Goal: Task Accomplishment & Management: Use online tool/utility

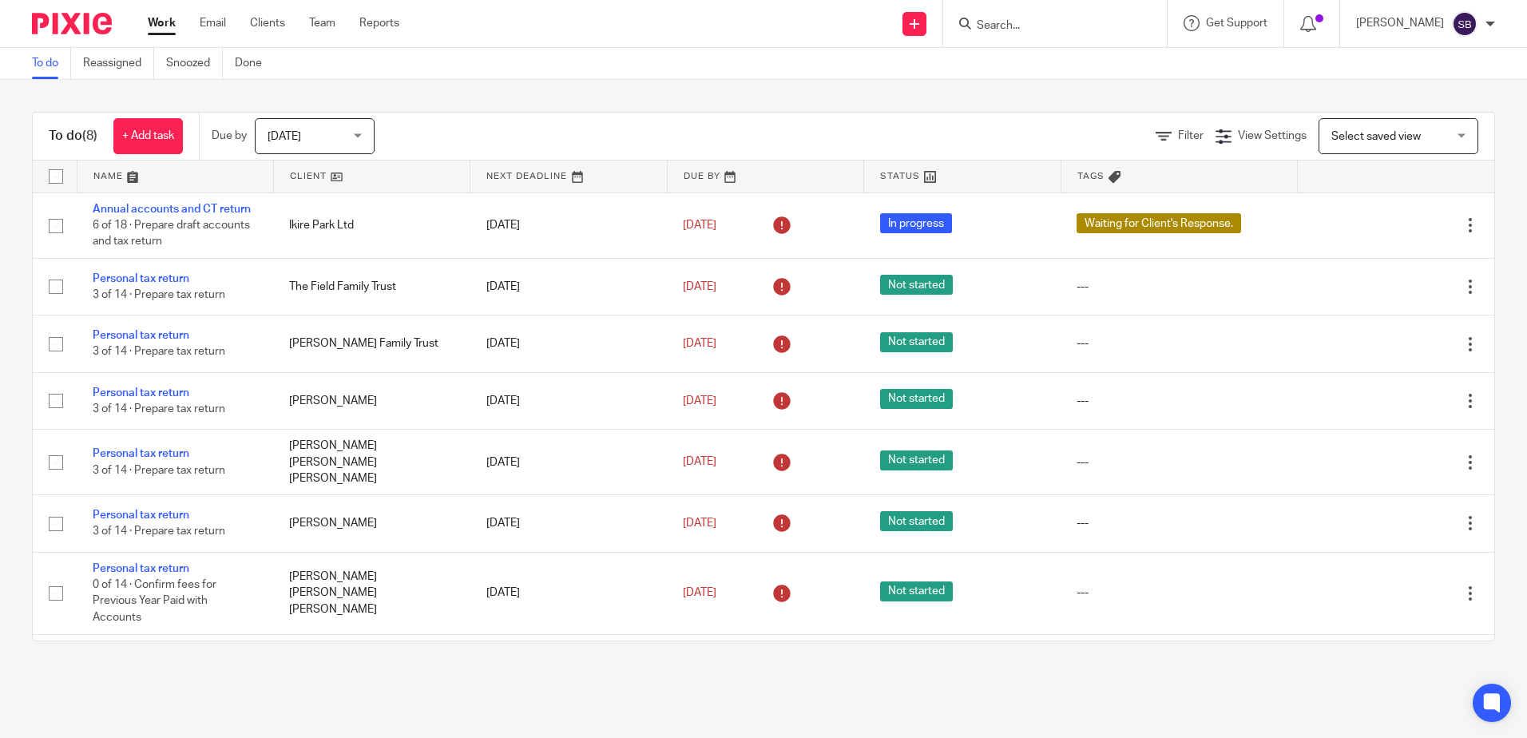
click at [1013, 23] on input "Search" at bounding box center [1047, 26] width 144 height 14
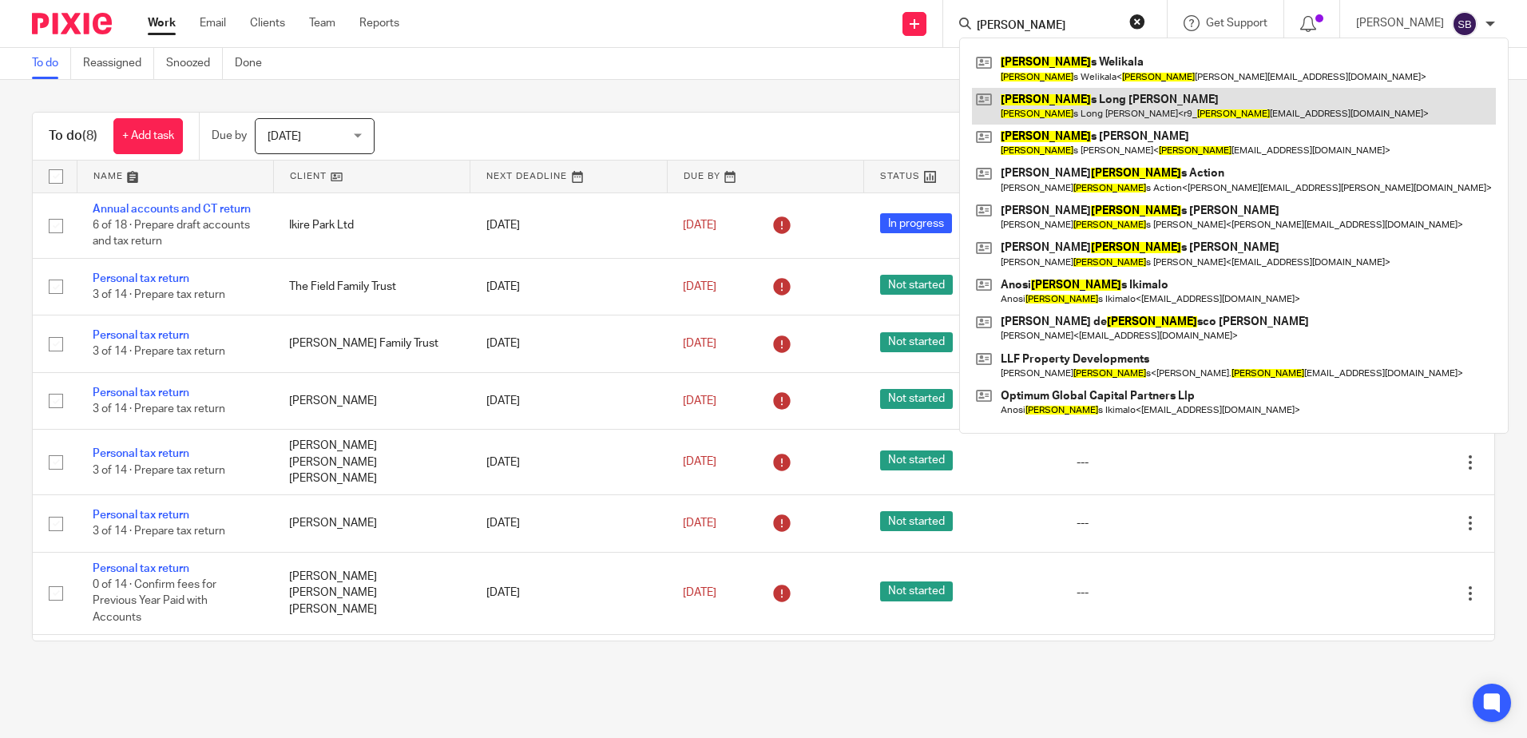
type input "[PERSON_NAME]"
click at [1139, 88] on link at bounding box center [1234, 106] width 524 height 37
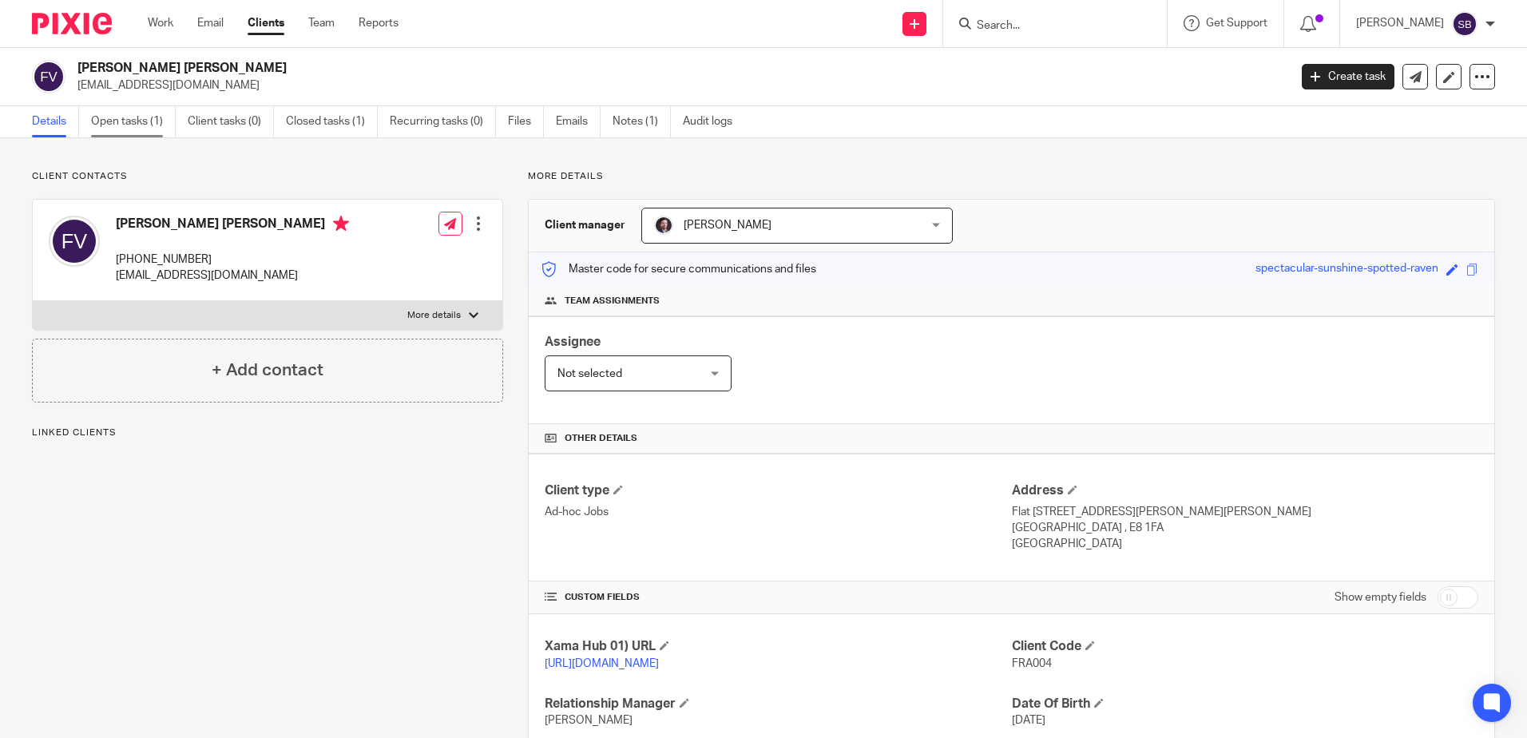
click at [131, 132] on link "Open tasks (1)" at bounding box center [133, 121] width 85 height 31
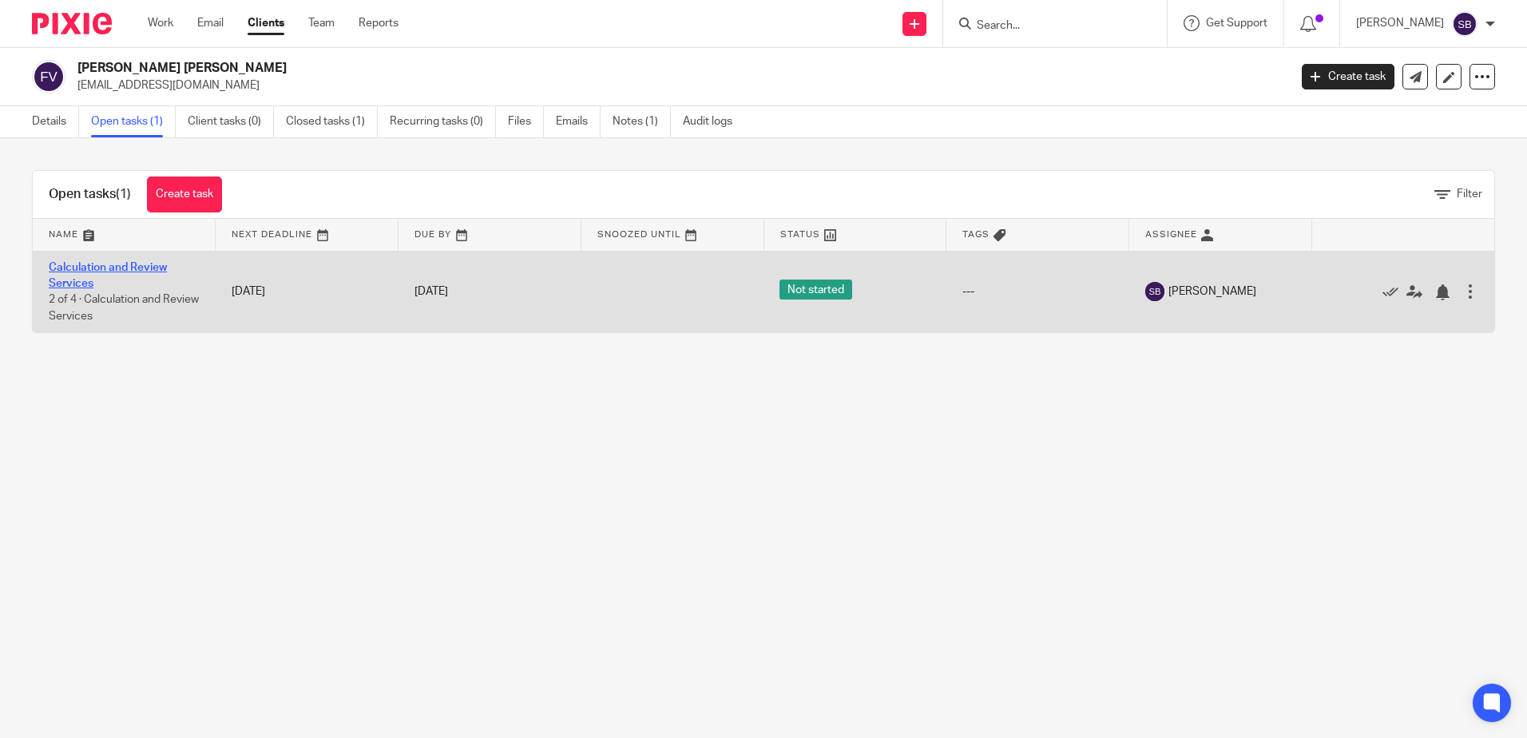
click at [132, 266] on link "Calculation and Review Services" at bounding box center [108, 275] width 118 height 27
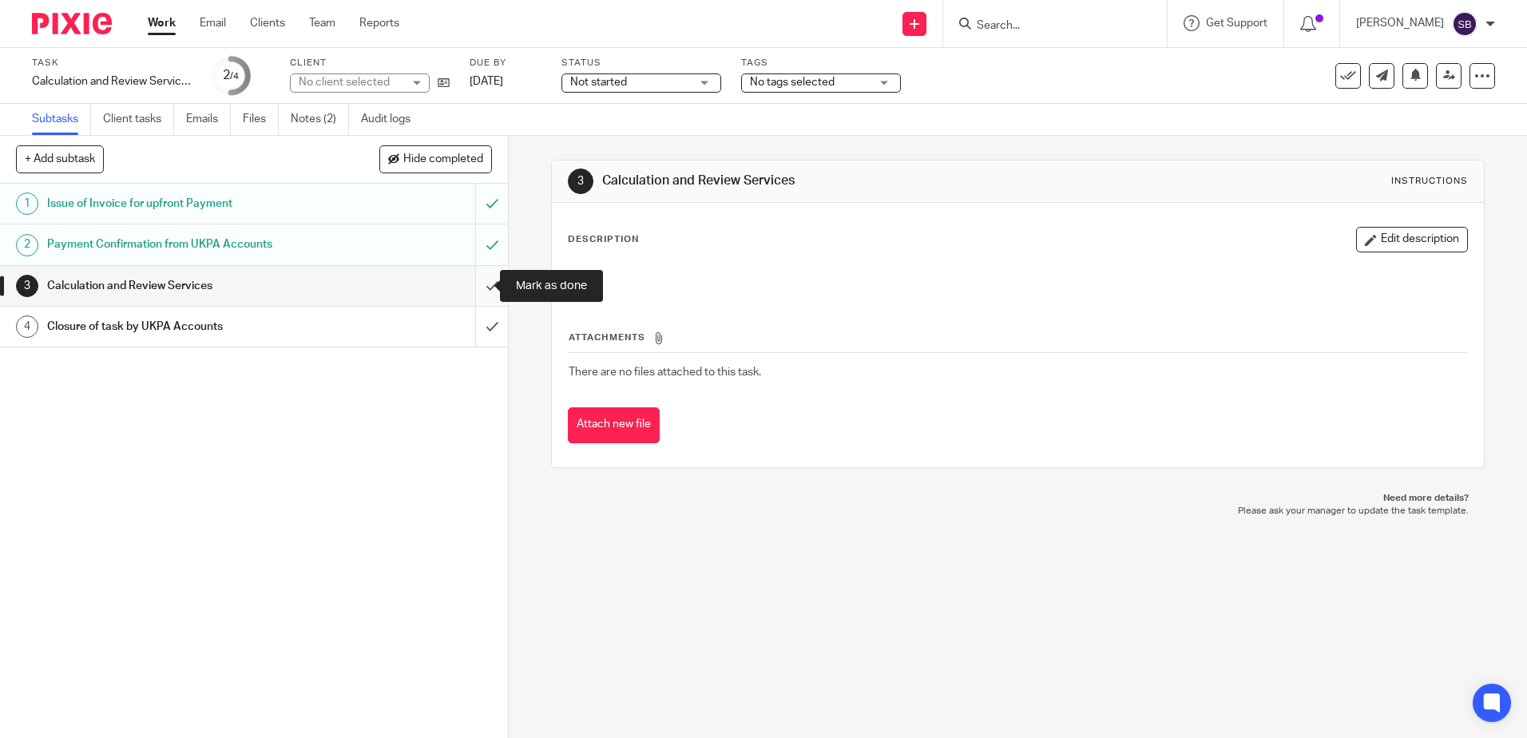
click at [476, 282] on input "submit" at bounding box center [254, 286] width 508 height 40
click at [542, 149] on div "3 Calculation and Review Services Instructions Description Edit description Att…" at bounding box center [1018, 437] width 1018 height 602
drag, startPoint x: 542, startPoint y: 149, endPoint x: 627, endPoint y: 178, distance: 89.4
click at [627, 178] on h1 "Calculation and Review Services" at bounding box center [827, 180] width 450 height 17
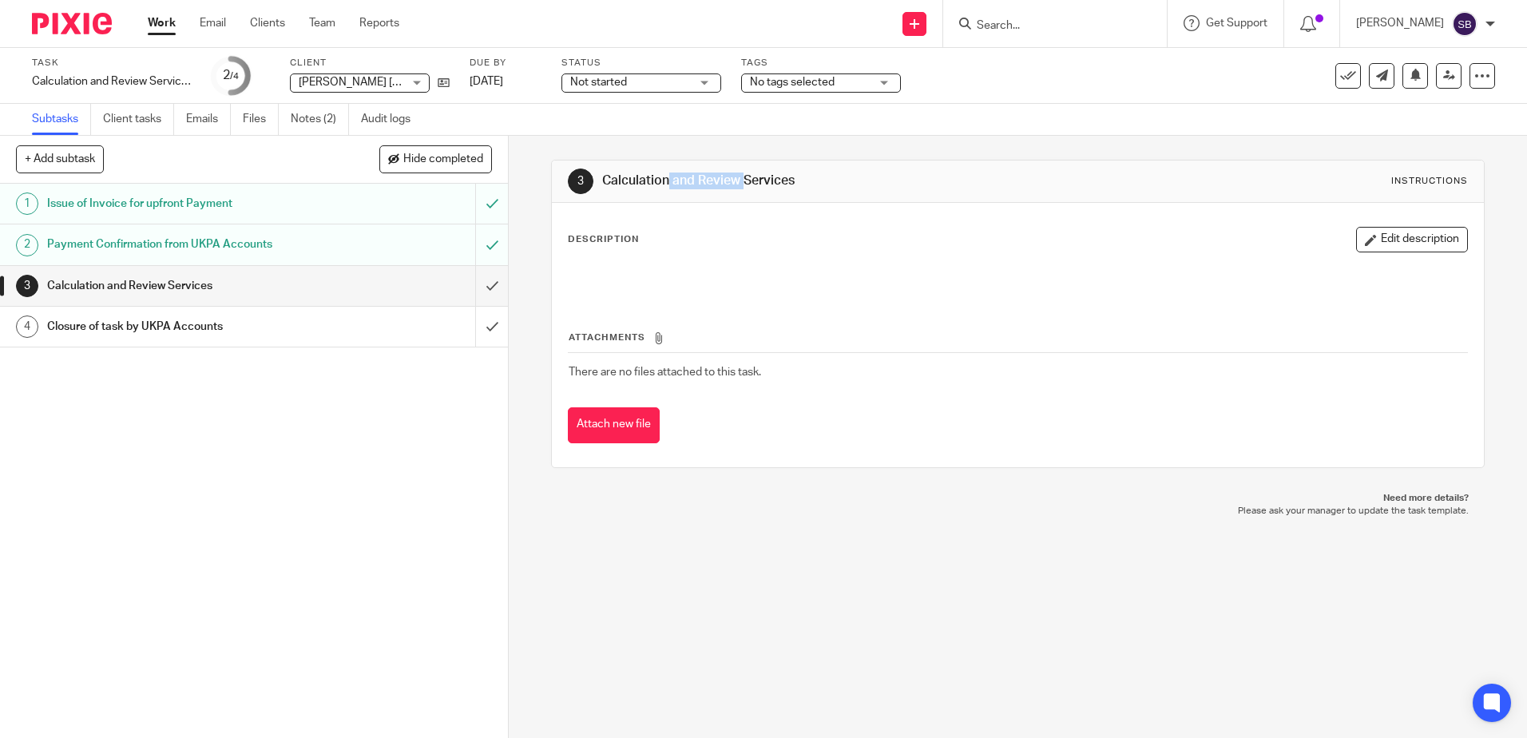
click at [627, 178] on h1 "Calculation and Review Services" at bounding box center [827, 180] width 450 height 17
drag, startPoint x: 627, startPoint y: 178, endPoint x: 613, endPoint y: 205, distance: 30.4
click at [618, 208] on div "Description Edit description Attachments There are no files attached to this ta…" at bounding box center [1017, 335] width 931 height 264
drag, startPoint x: 603, startPoint y: 180, endPoint x: 782, endPoint y: 178, distance: 178.9
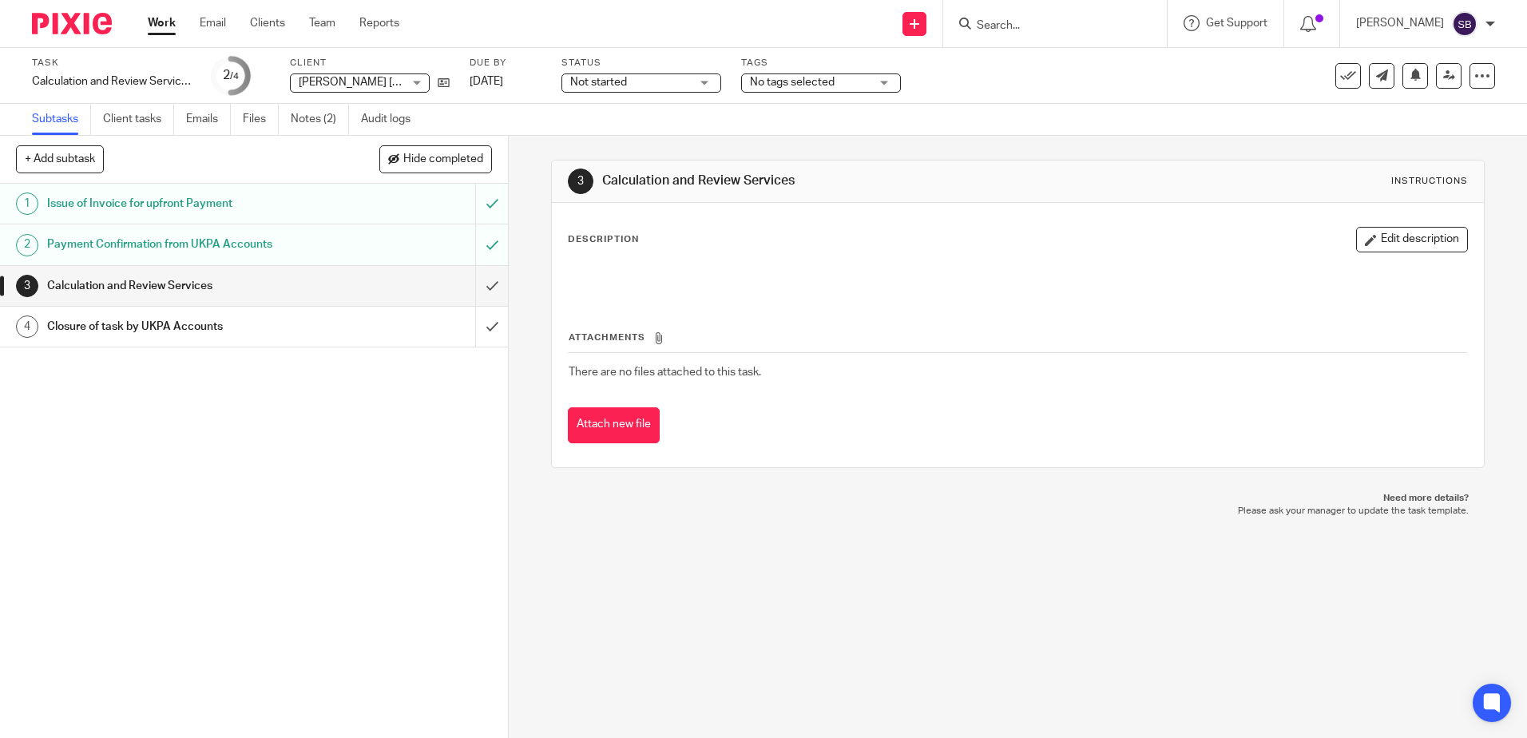
click at [782, 178] on h1 "Calculation and Review Services" at bounding box center [827, 180] width 450 height 17
click at [778, 184] on h1 "Calculation and Review Services" at bounding box center [827, 180] width 450 height 17
drag, startPoint x: 790, startPoint y: 180, endPoint x: 596, endPoint y: 179, distance: 194.8
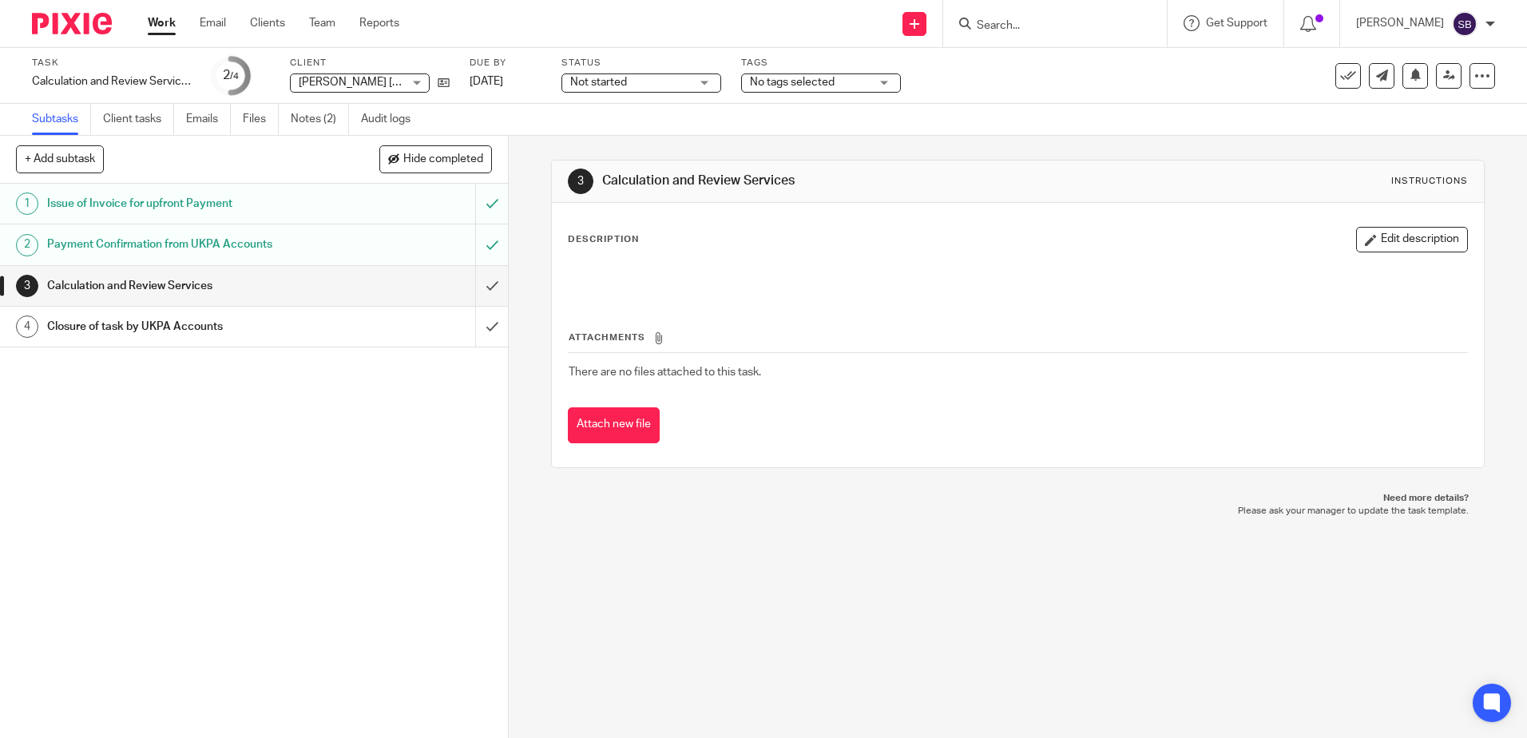
click at [596, 179] on div "3 Calculation and Review Services Instructions" at bounding box center [1017, 181] width 899 height 26
drag, startPoint x: 750, startPoint y: 593, endPoint x: 779, endPoint y: 680, distance: 91.9
click at [750, 593] on div "3 Calculation and Review Services Instructions Description Edit description Att…" at bounding box center [1018, 437] width 1018 height 602
